Goal: Information Seeking & Learning: Learn about a topic

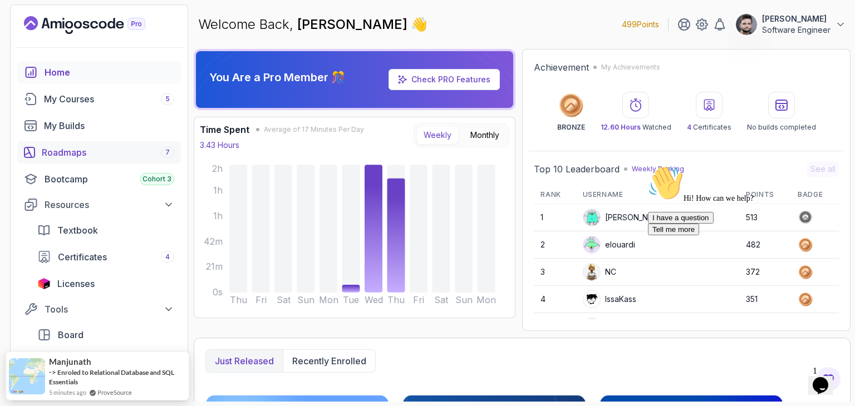
click at [66, 155] on div "Roadmaps 7" at bounding box center [108, 152] width 133 height 13
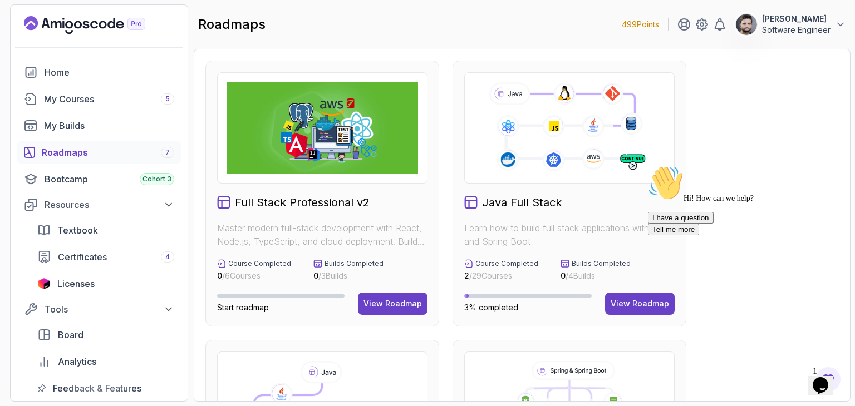
click at [324, 319] on div "Full Stack Professional v2 Master modern full-stack development with React, Nod…" at bounding box center [322, 194] width 234 height 266
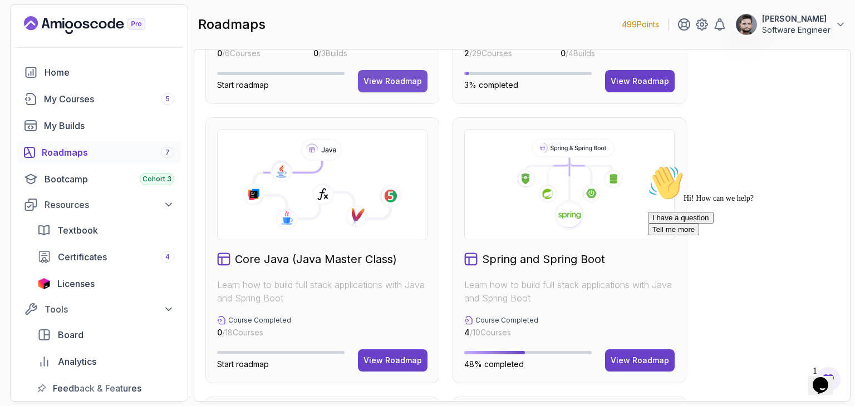
click at [392, 81] on div "View Roadmap" at bounding box center [393, 81] width 58 height 11
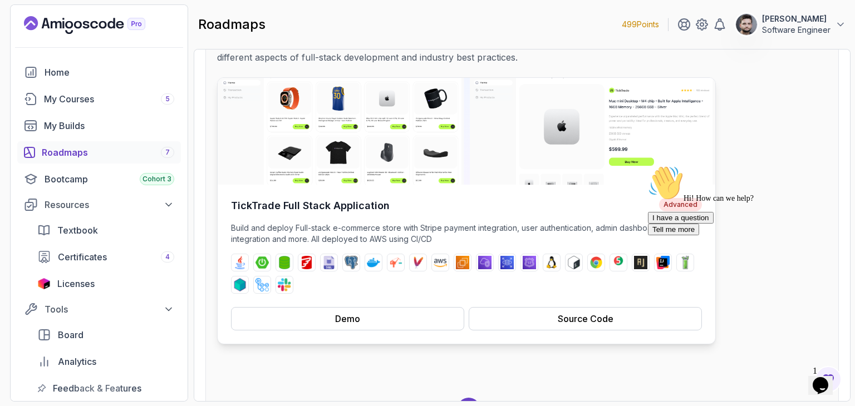
scroll to position [137, 0]
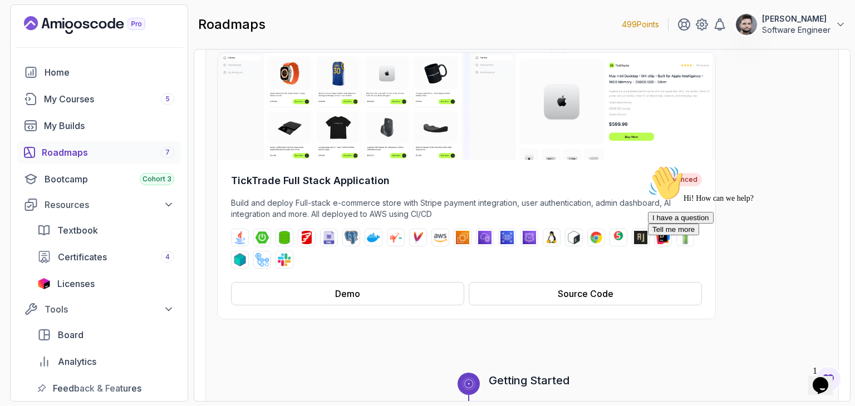
drag, startPoint x: 827, startPoint y: 244, endPoint x: 1471, endPoint y: 405, distance: 663.4
click at [648, 165] on icon "Chat attention grabber" at bounding box center [648, 165] width 0 height 0
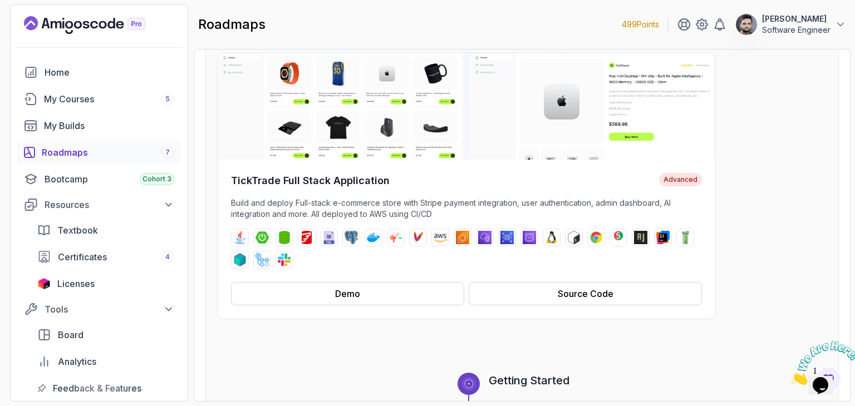
scroll to position [81, 0]
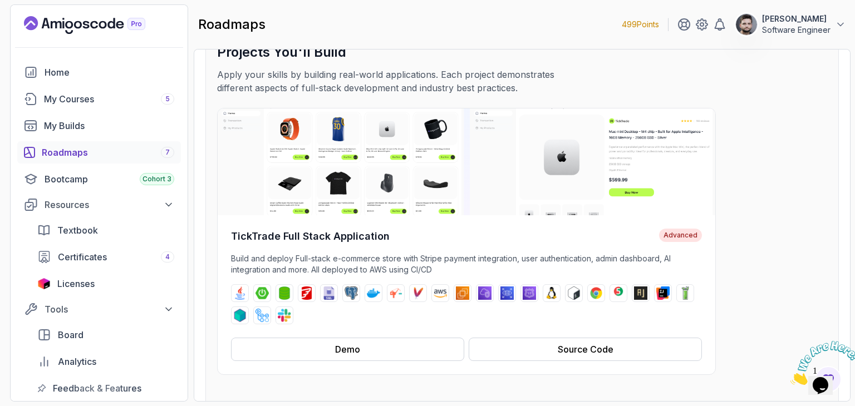
click at [746, 244] on div "TickTrade Full Stack Application Advanced Build and deploy Full-stack e-commerc…" at bounding box center [522, 241] width 610 height 267
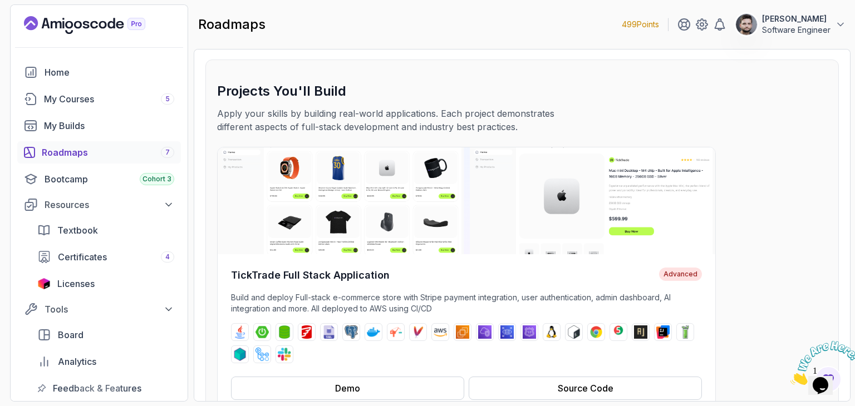
scroll to position [0, 0]
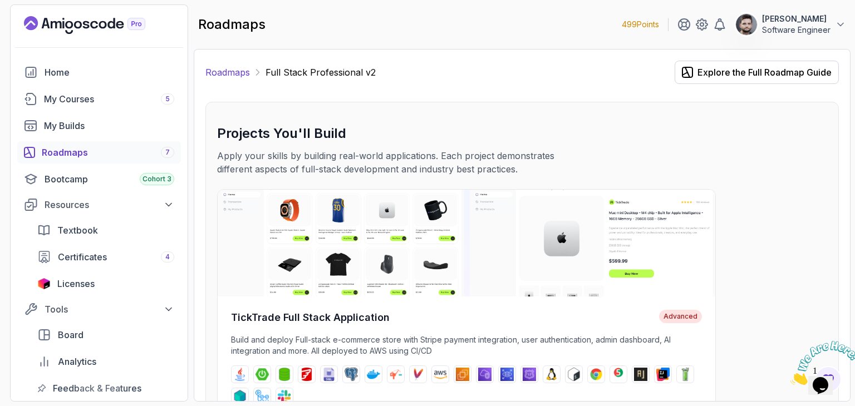
click at [221, 70] on link "Roadmaps" at bounding box center [227, 72] width 45 height 13
